Goal: Task Accomplishment & Management: Use online tool/utility

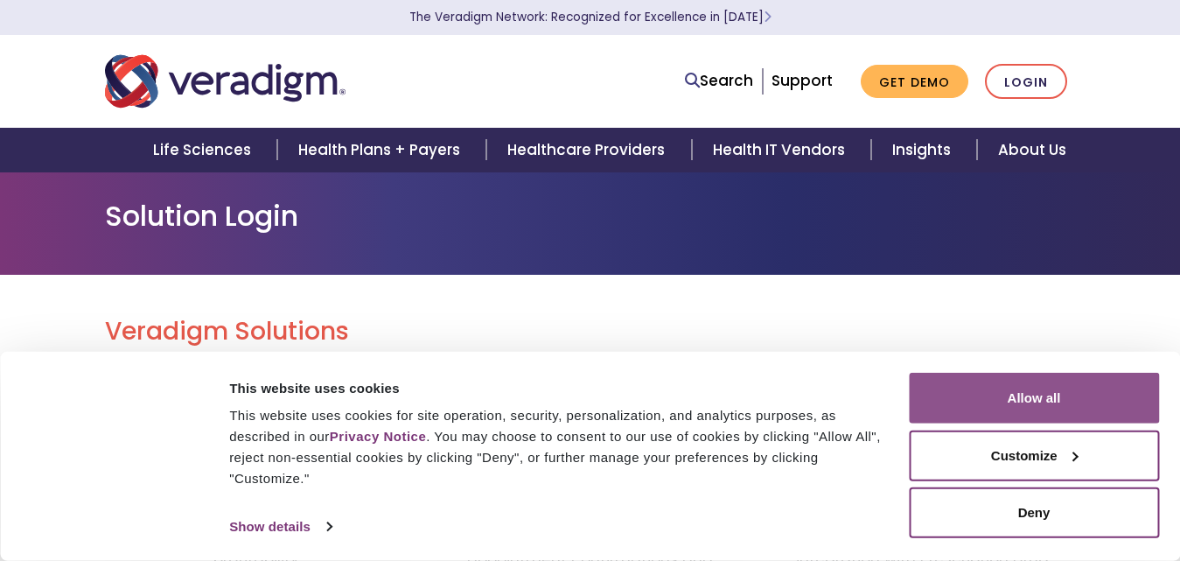
click at [966, 386] on button "Allow all" at bounding box center [1034, 398] width 250 height 51
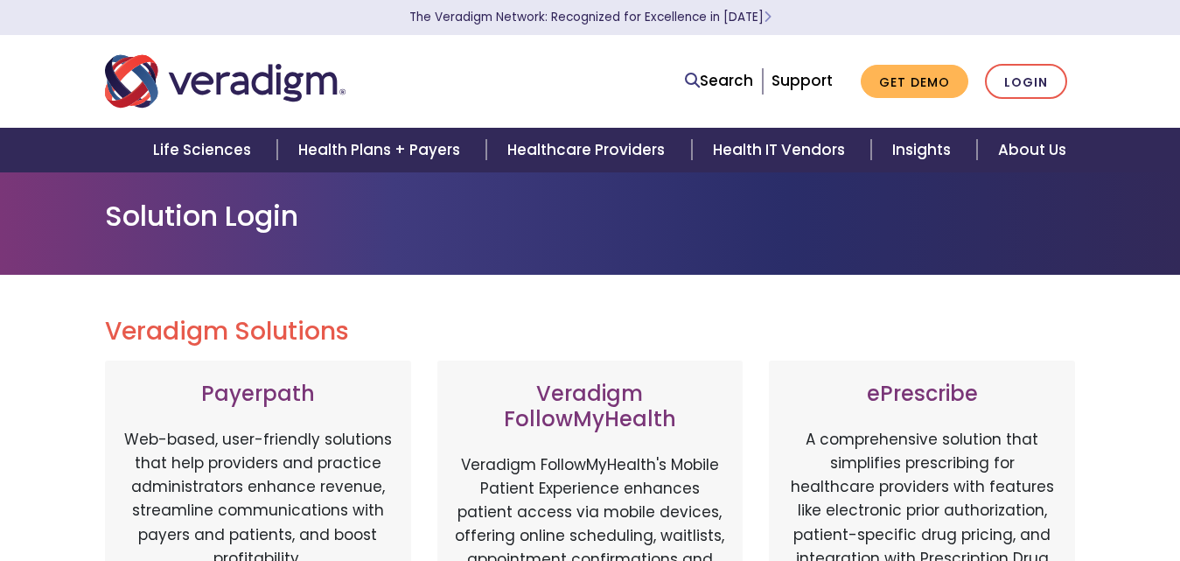
click at [227, 388] on h3 "Payerpath" at bounding box center [257, 393] width 271 height 25
click at [1014, 88] on link "Login" at bounding box center [1026, 82] width 82 height 36
click at [1028, 80] on link "Login" at bounding box center [1026, 82] width 82 height 36
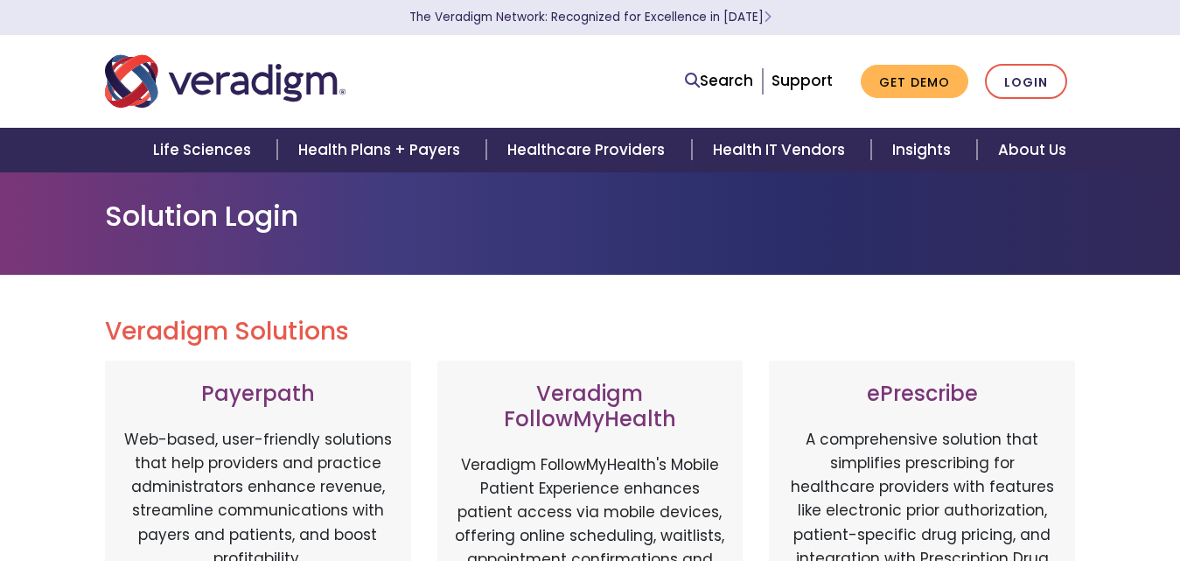
click at [1028, 80] on link "Login" at bounding box center [1026, 82] width 82 height 36
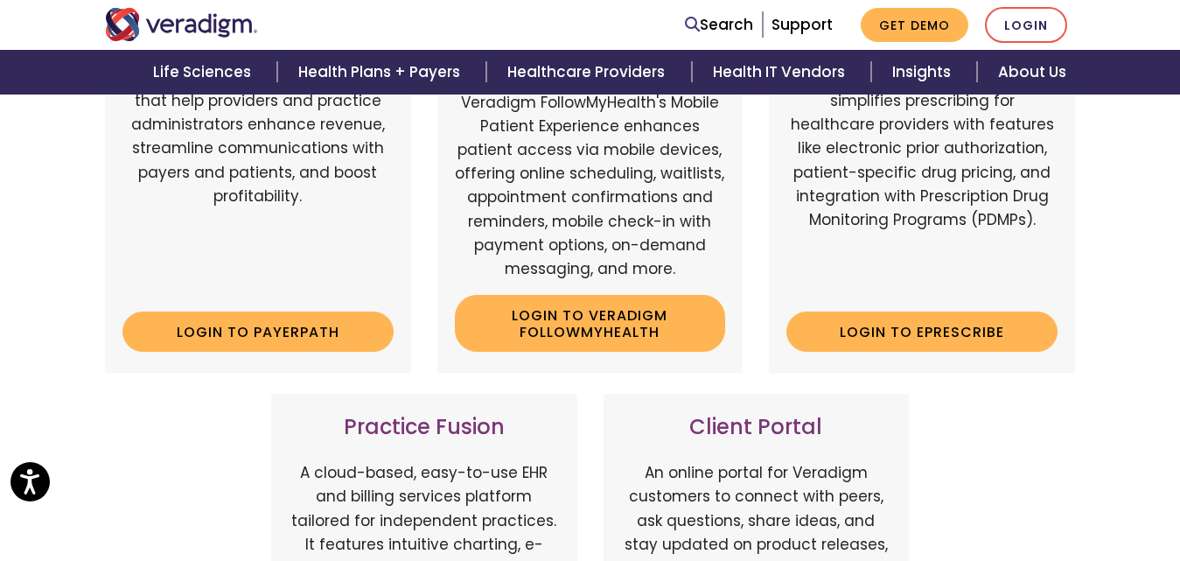
scroll to position [386, 0]
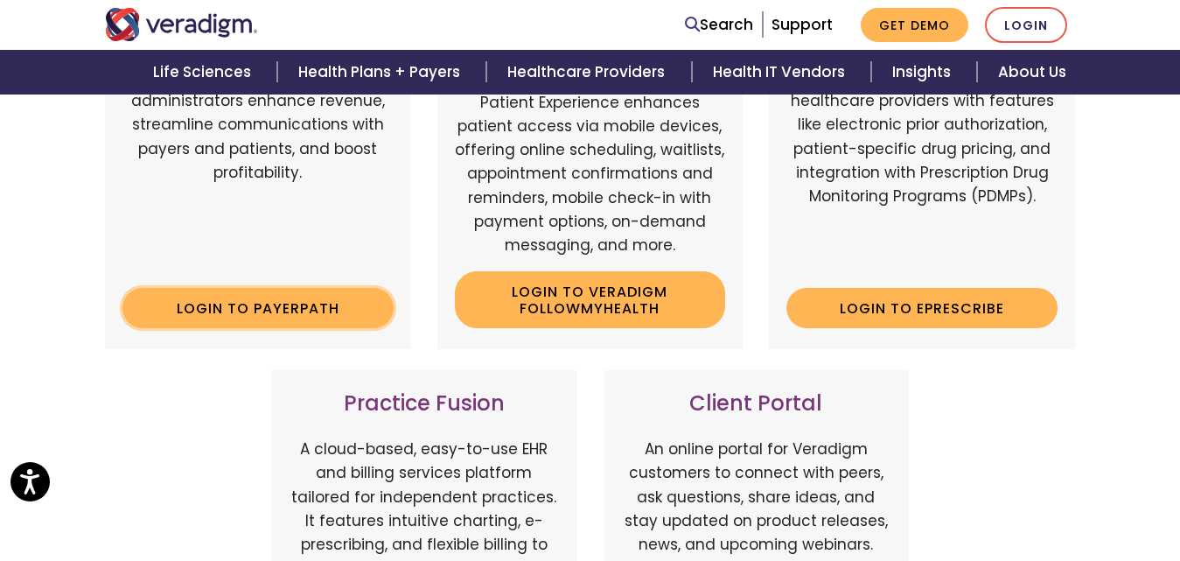
click at [215, 300] on link "Login to Payerpath" at bounding box center [257, 308] width 271 height 40
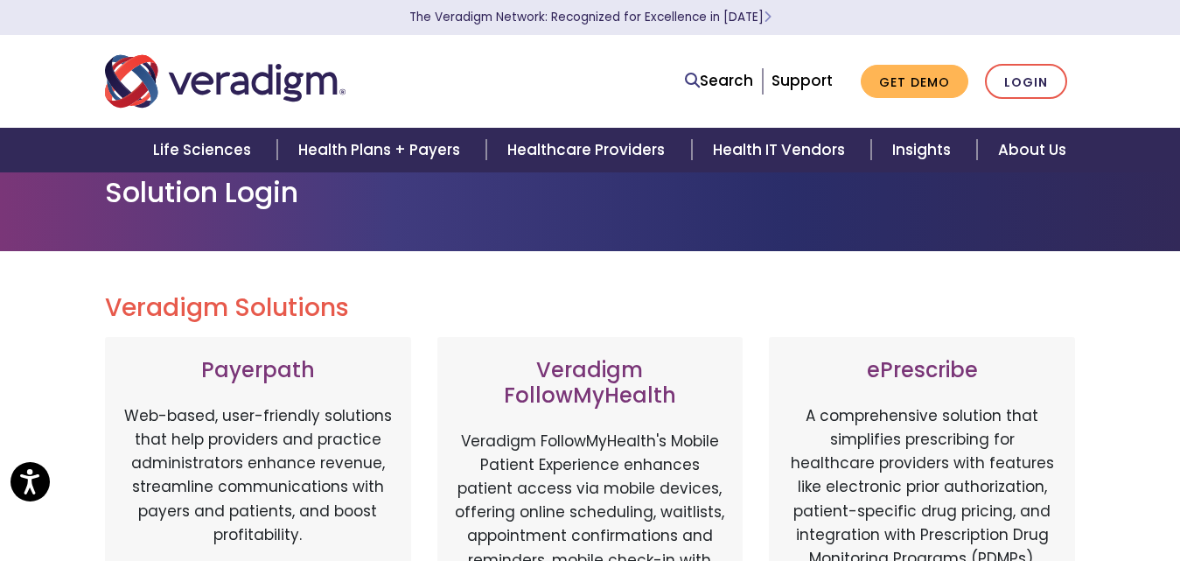
scroll to position [0, 0]
